Goal: Task Accomplishment & Management: Use online tool/utility

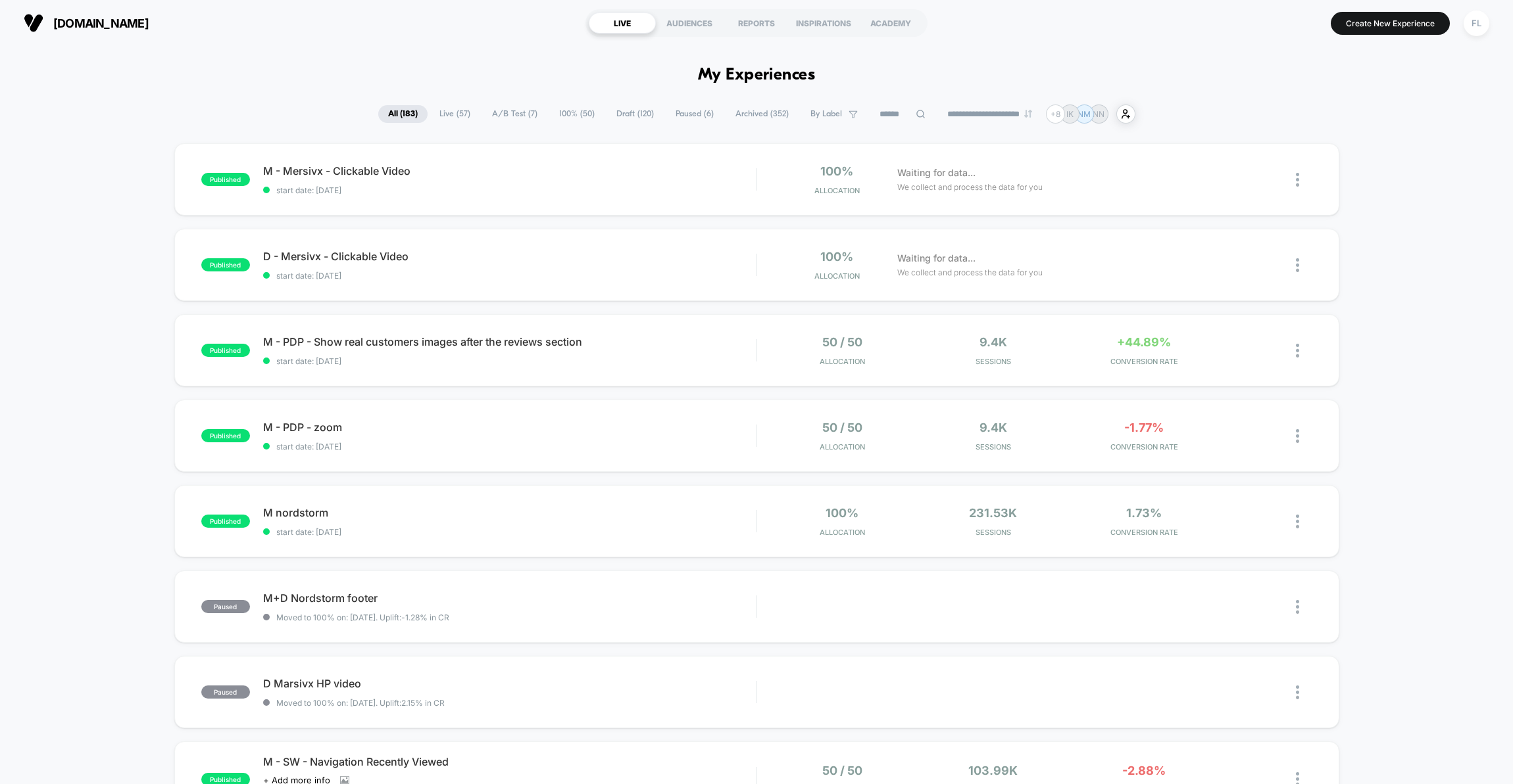
click at [508, 115] on span "A/B Test ( 7 )" at bounding box center [515, 114] width 65 height 18
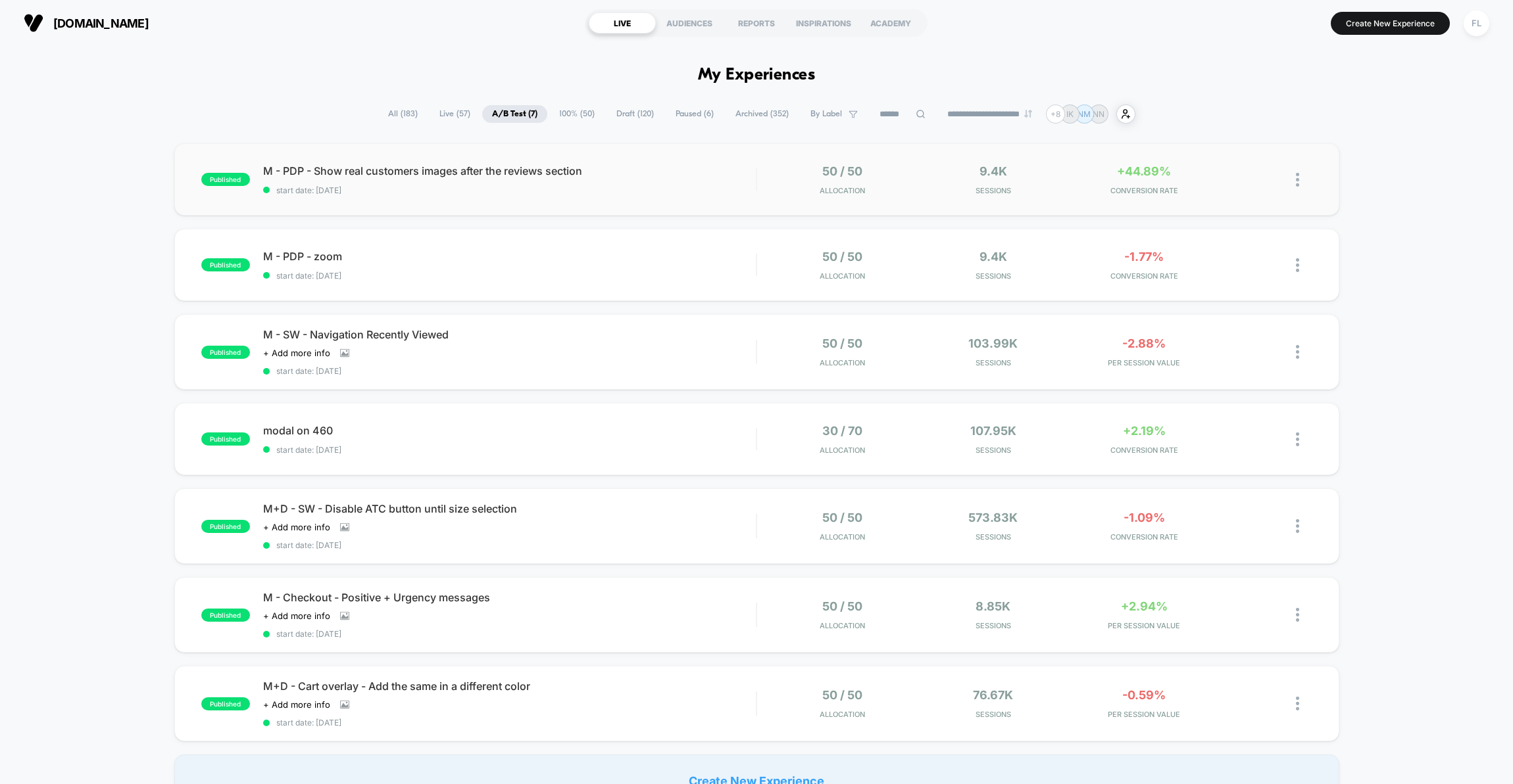
click at [621, 200] on div "published M - PDP - Show real customers images after the reviews section start …" at bounding box center [757, 179] width 1165 height 72
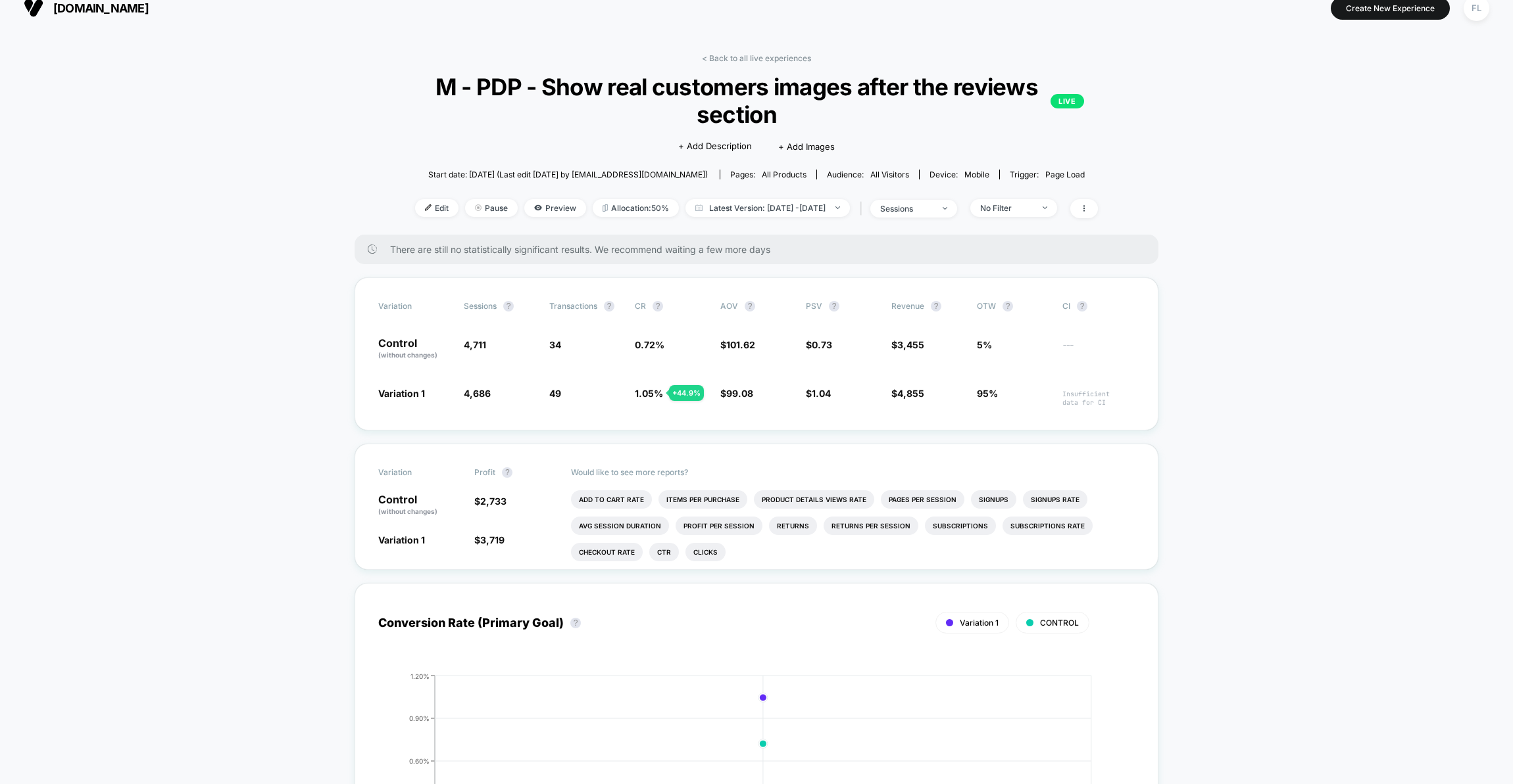
scroll to position [5, 0]
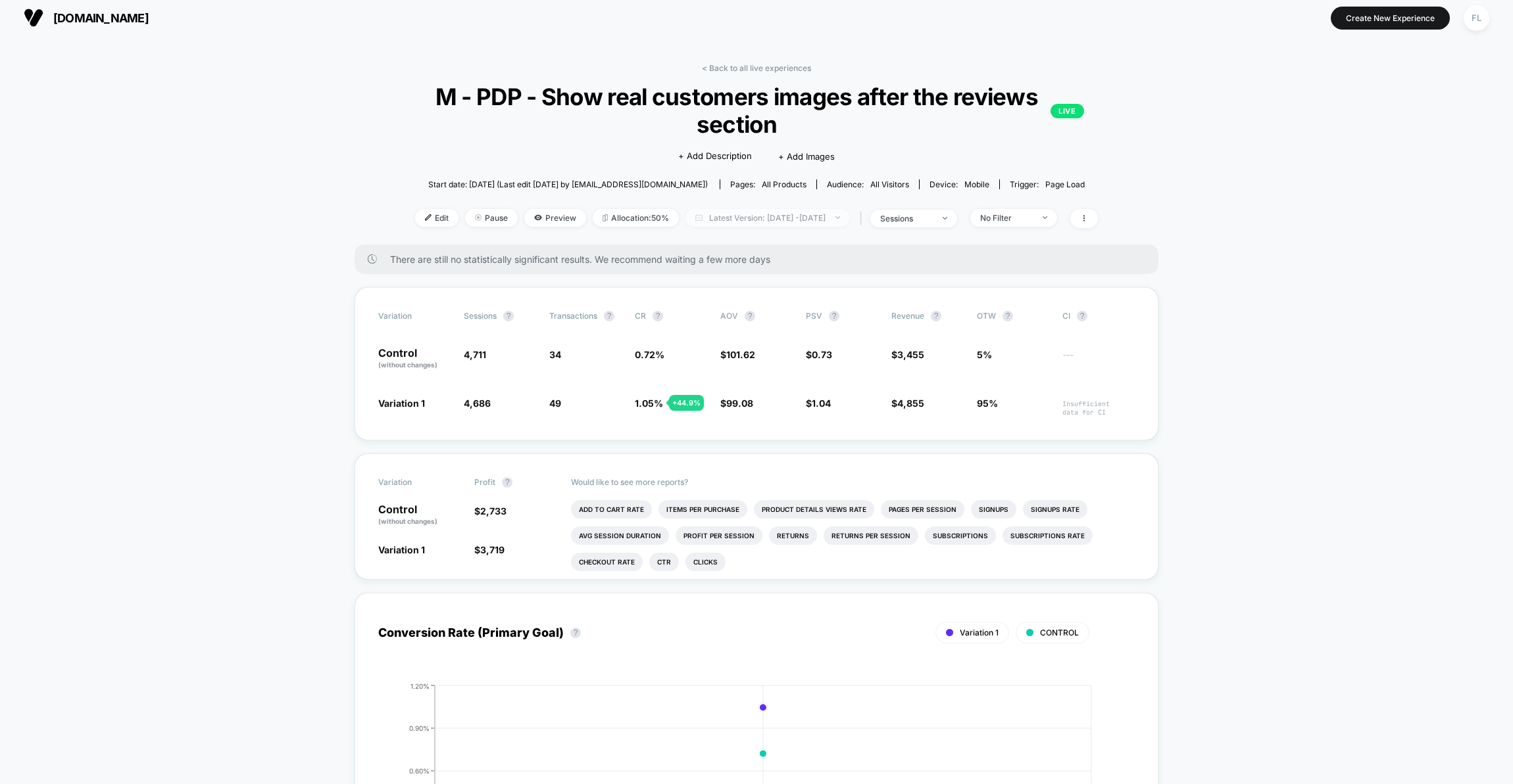
click at [753, 217] on span "Latest Version: [DATE] - [DATE]" at bounding box center [767, 217] width 165 height 18
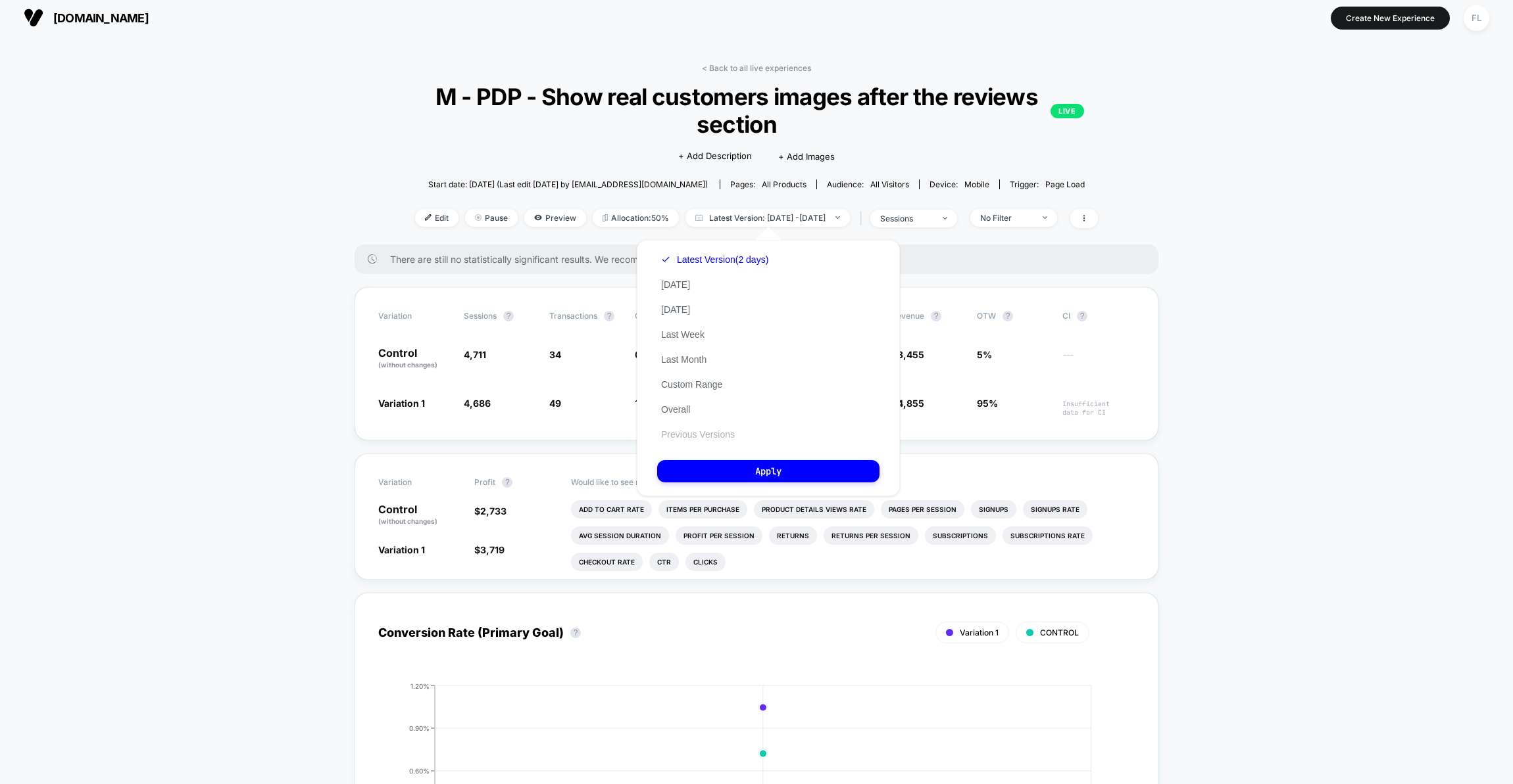
click at [703, 439] on button "Previous Versions" at bounding box center [698, 434] width 82 height 12
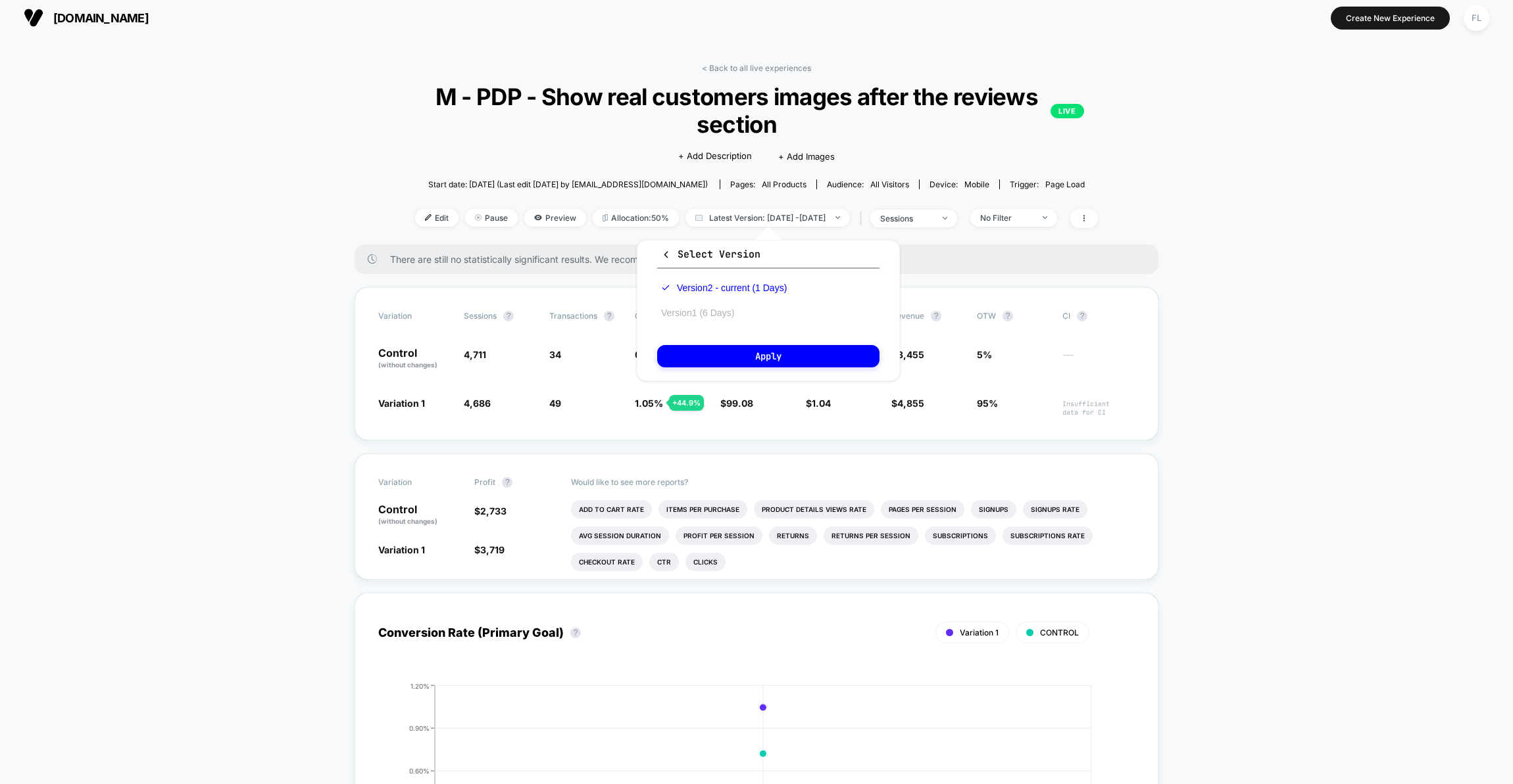
click at [680, 317] on button "Version 1 (6 Days)" at bounding box center [698, 313] width 81 height 12
click at [727, 354] on button "Apply" at bounding box center [768, 356] width 222 height 23
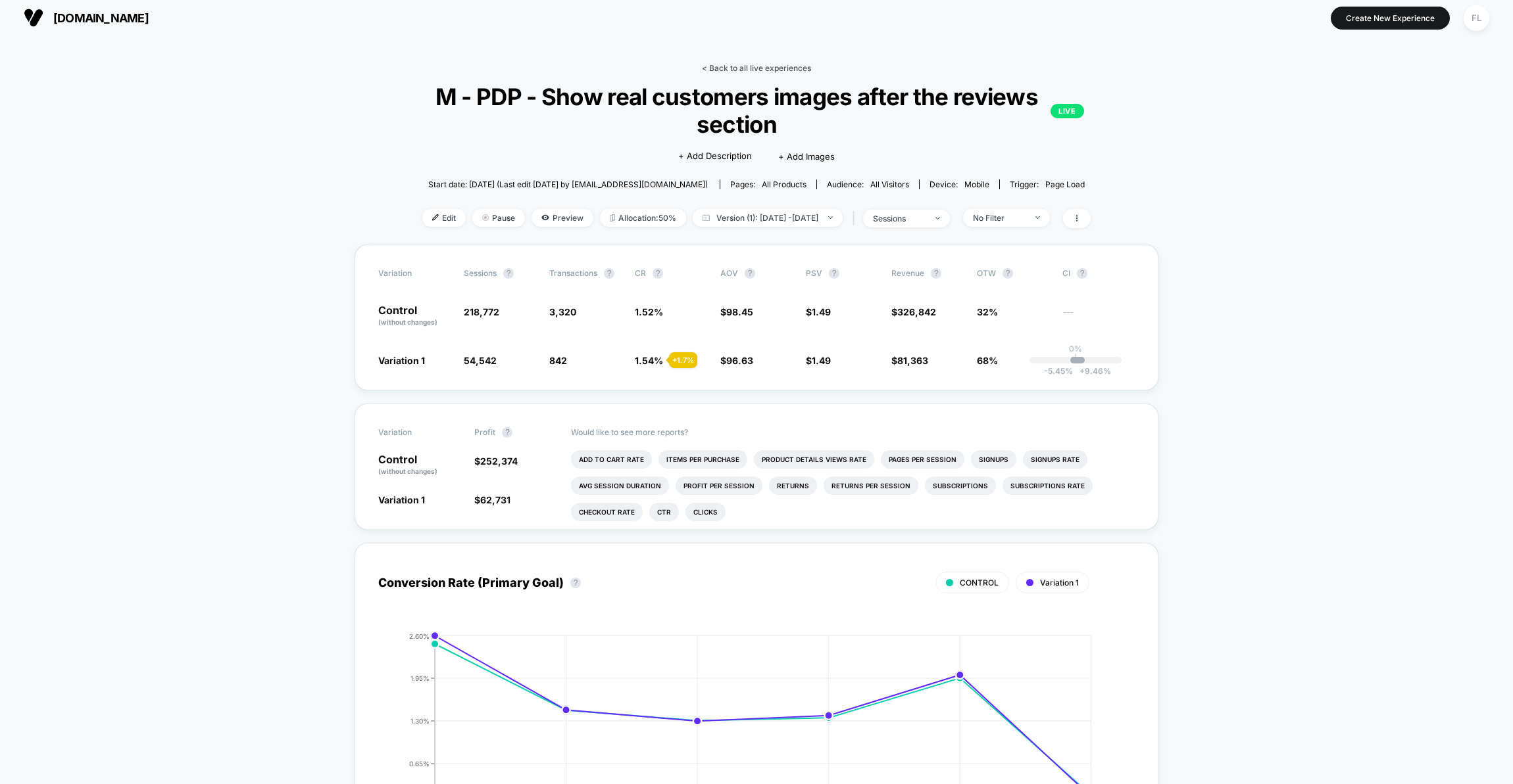
click at [722, 72] on link "< Back to all live experiences" at bounding box center [756, 68] width 109 height 10
